Goal: Book appointment/travel/reservation

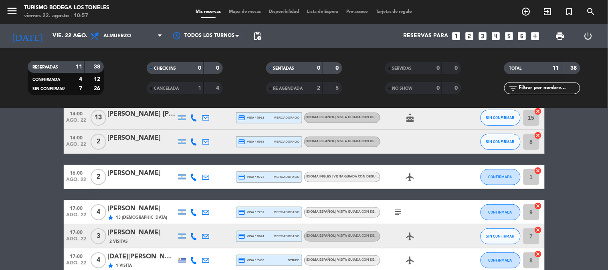
scroll to position [133, 0]
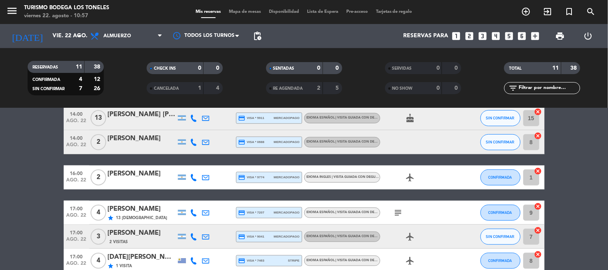
click at [190, 174] on icon at bounding box center [193, 177] width 7 height 7
click at [191, 163] on span "Copiar" at bounding box center [188, 164] width 17 height 8
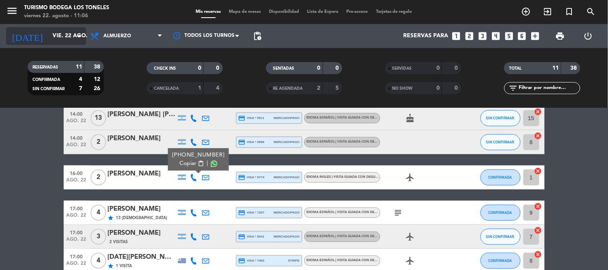
click at [58, 35] on input "vie. 22 ago." at bounding box center [86, 36] width 76 height 14
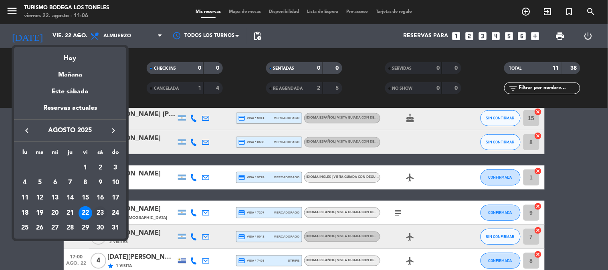
click at [101, 212] on div "23" at bounding box center [100, 213] width 14 height 14
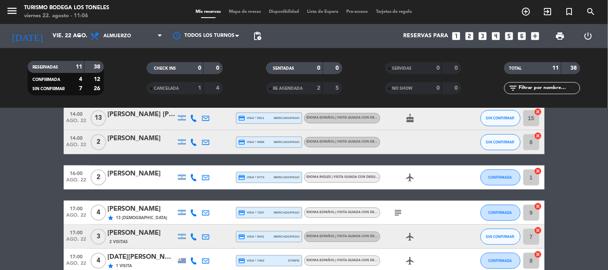
type input "sáb. 23 ago."
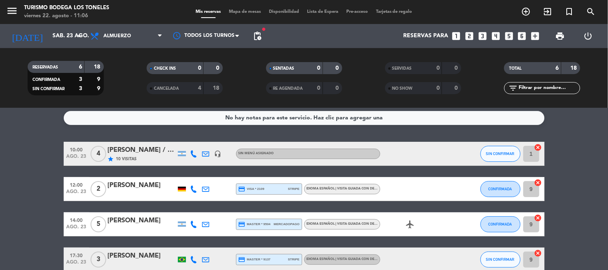
scroll to position [0, 0]
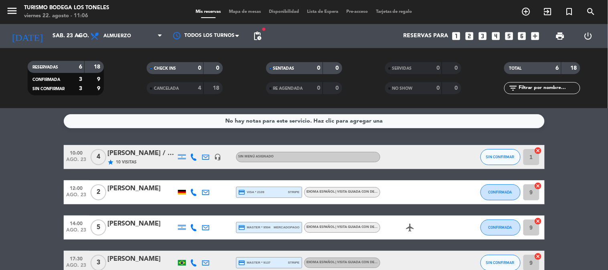
click at [192, 82] on div "CANCELADA 4 18" at bounding box center [185, 88] width 76 height 12
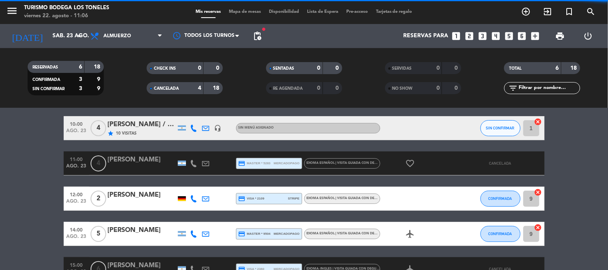
scroll to position [44, 0]
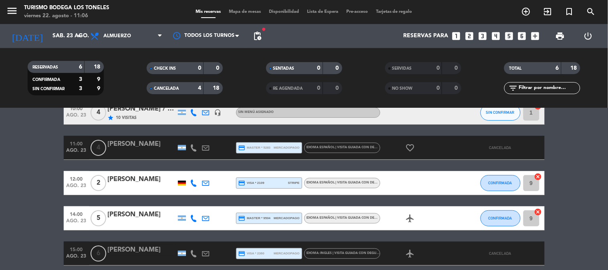
click at [202, 87] on div "CANCELADA 4 18" at bounding box center [185, 88] width 76 height 12
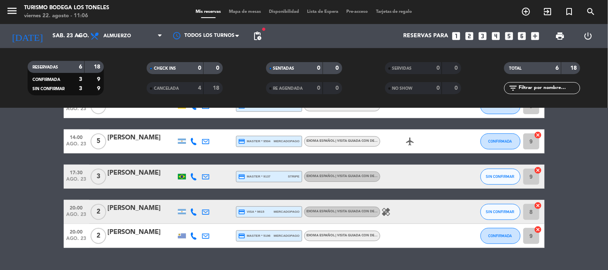
scroll to position [89, 0]
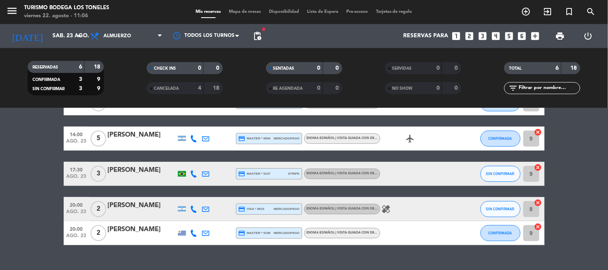
click at [521, 33] on icon "looks_6" at bounding box center [522, 36] width 10 height 10
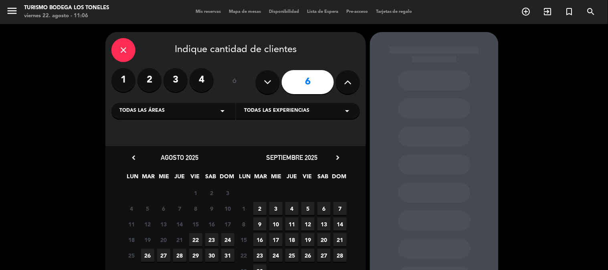
click at [213, 238] on span "23" at bounding box center [211, 239] width 13 height 13
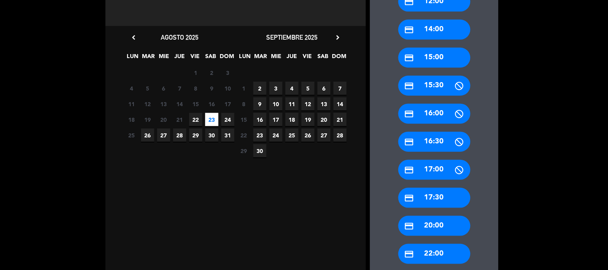
scroll to position [121, 0]
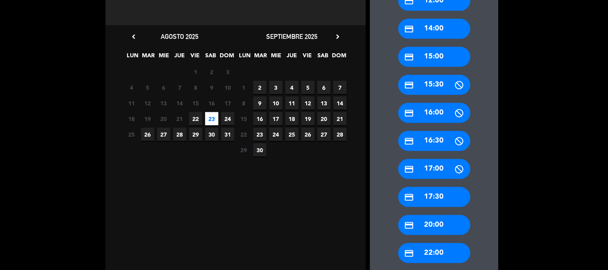
click at [445, 195] on div "credit_card 17:30" at bounding box center [434, 197] width 72 height 20
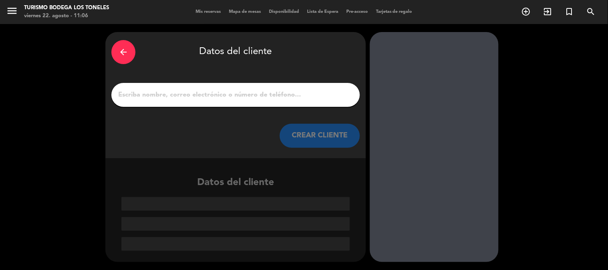
scroll to position [0, 0]
paste input "[PERSON_NAME]"
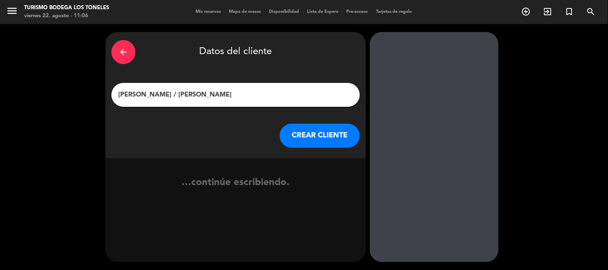
type input "[PERSON_NAME] / [PERSON_NAME]"
click at [314, 137] on button "CREAR CLIENTE" at bounding box center [320, 136] width 80 height 24
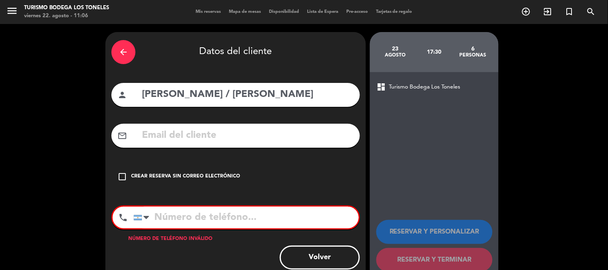
paste input "[EMAIL_ADDRESS][DOMAIN_NAME]"
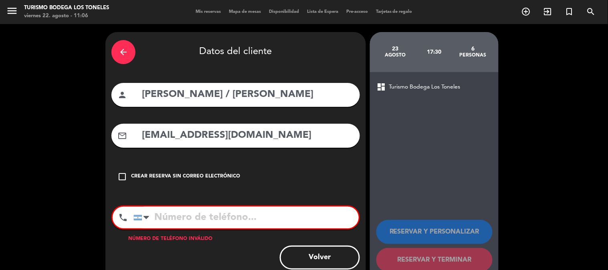
type input "[EMAIL_ADDRESS][DOMAIN_NAME]"
paste input "[PHONE_NUMBER]"
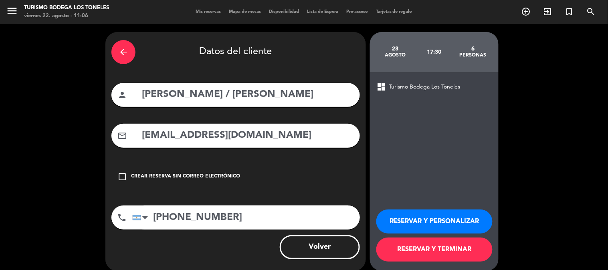
type input "[PHONE_NUMBER]"
click at [389, 213] on button "RESERVAR Y PERSONALIZAR" at bounding box center [434, 222] width 116 height 24
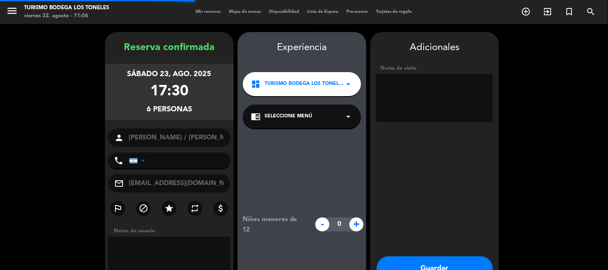
type input "[PHONE_NUMBER]"
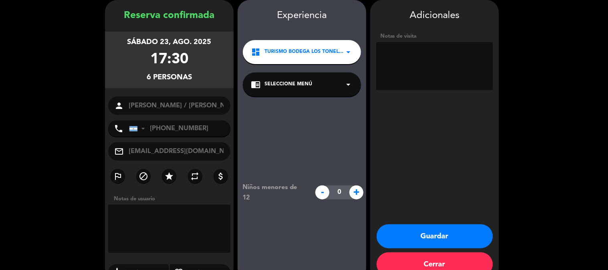
type textarea "Hilton"
click at [168, 147] on input "[EMAIL_ADDRESS][DOMAIN_NAME]" at bounding box center [176, 151] width 97 height 11
click at [182, 131] on input "[PHONE_NUMBER]" at bounding box center [179, 129] width 101 height 16
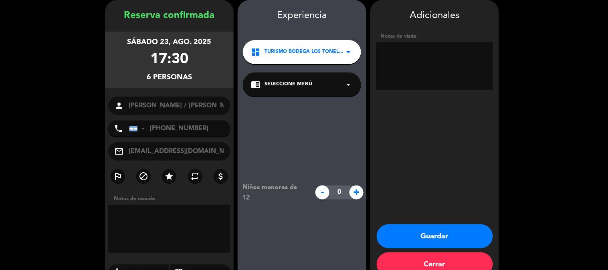
click at [182, 131] on input "[PHONE_NUMBER]" at bounding box center [179, 129] width 101 height 16
click at [391, 231] on button "Guardar" at bounding box center [435, 236] width 116 height 24
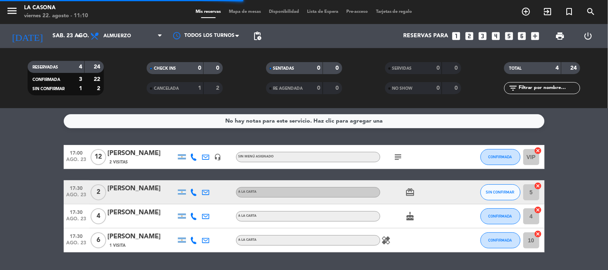
scroll to position [111, 0]
click at [349, 97] on div "SENTADAS 0 0 RE AGENDADA 0 0" at bounding box center [304, 78] width 119 height 44
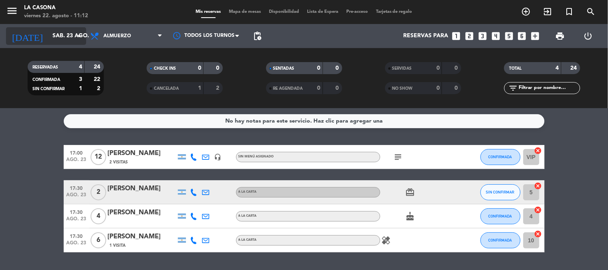
click at [48, 38] on input "sáb. 23 ago." at bounding box center [86, 36] width 76 height 14
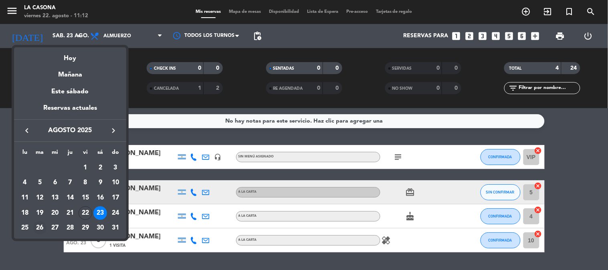
click at [40, 227] on div "26" at bounding box center [40, 228] width 14 height 14
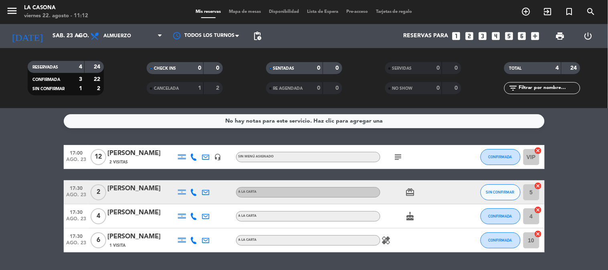
type input "mar. 26 ago."
click at [14, 8] on icon "menu" at bounding box center [12, 11] width 12 height 12
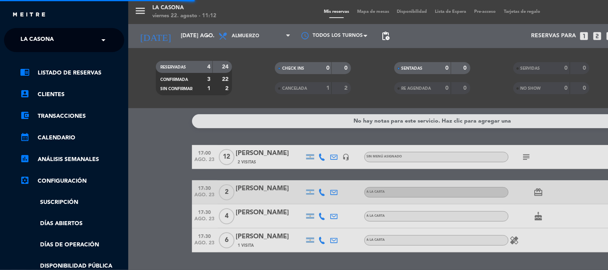
click at [44, 38] on span "La Casona" at bounding box center [36, 40] width 33 height 17
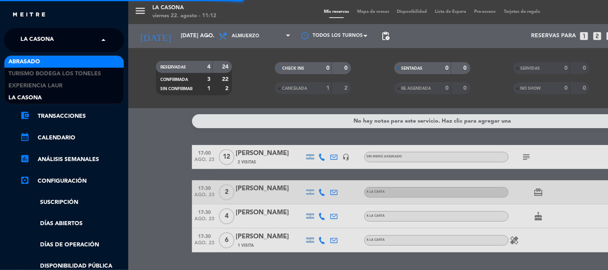
click at [38, 58] on span "Abrasado" at bounding box center [24, 61] width 32 height 9
